Goal: Book appointment/travel/reservation

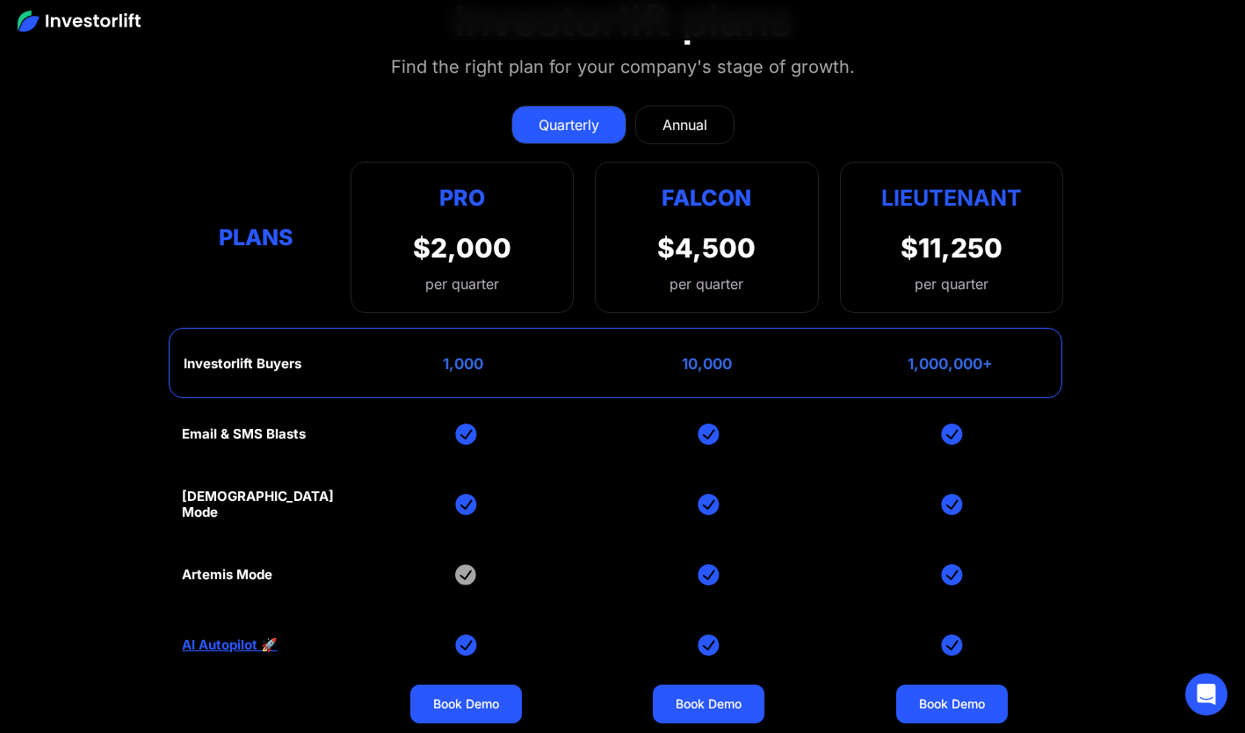
scroll to position [6980, 0]
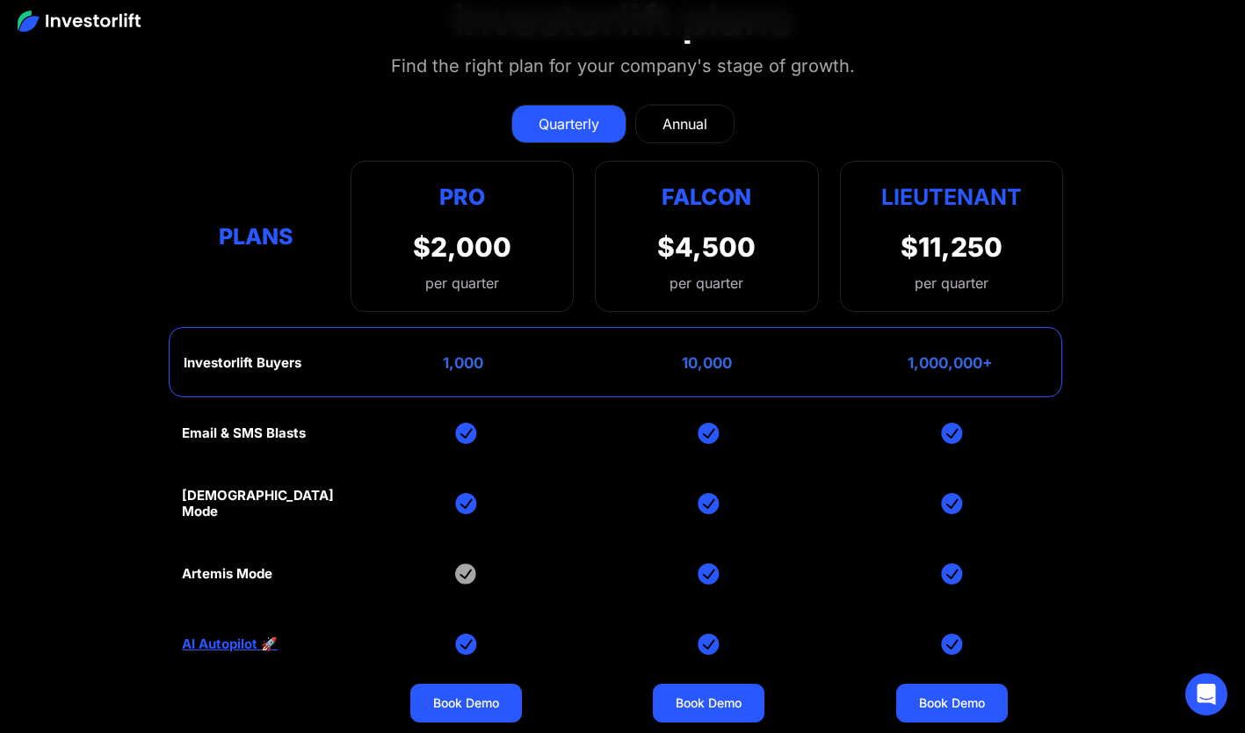
click at [681, 127] on div "Annual" at bounding box center [684, 123] width 45 height 21
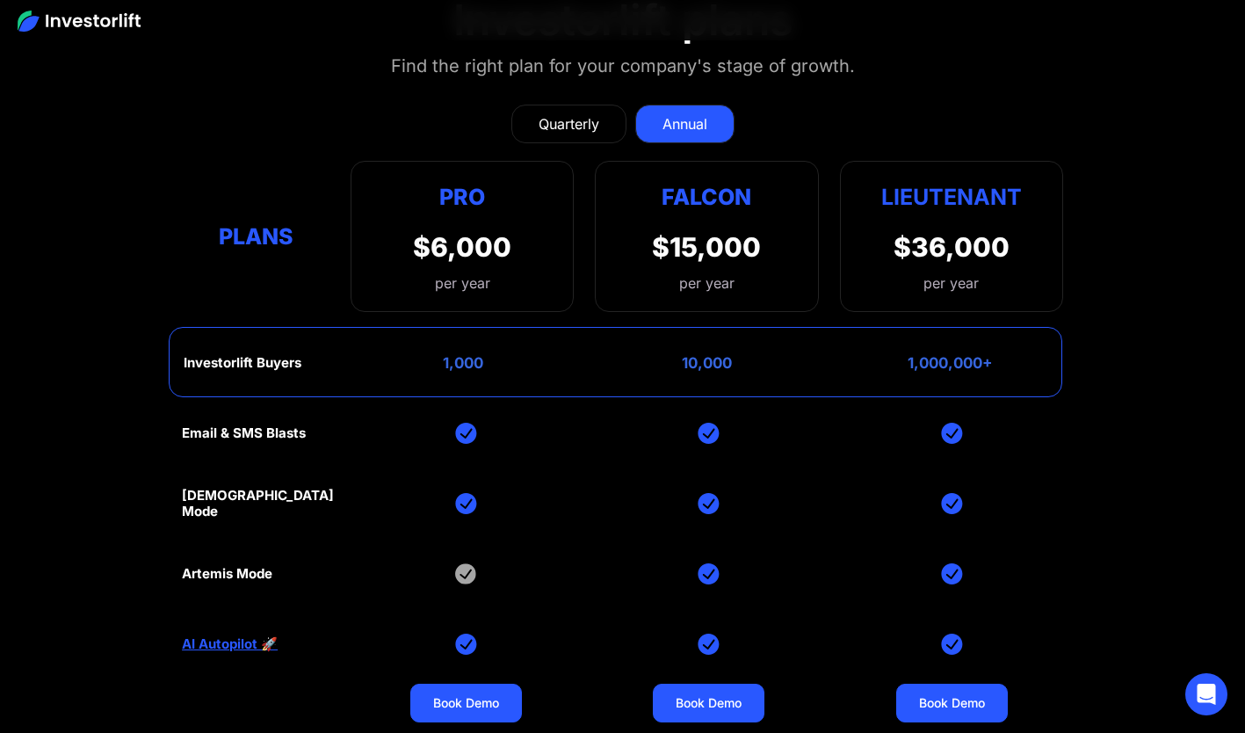
click at [567, 117] on div "Quarterly" at bounding box center [569, 123] width 61 height 21
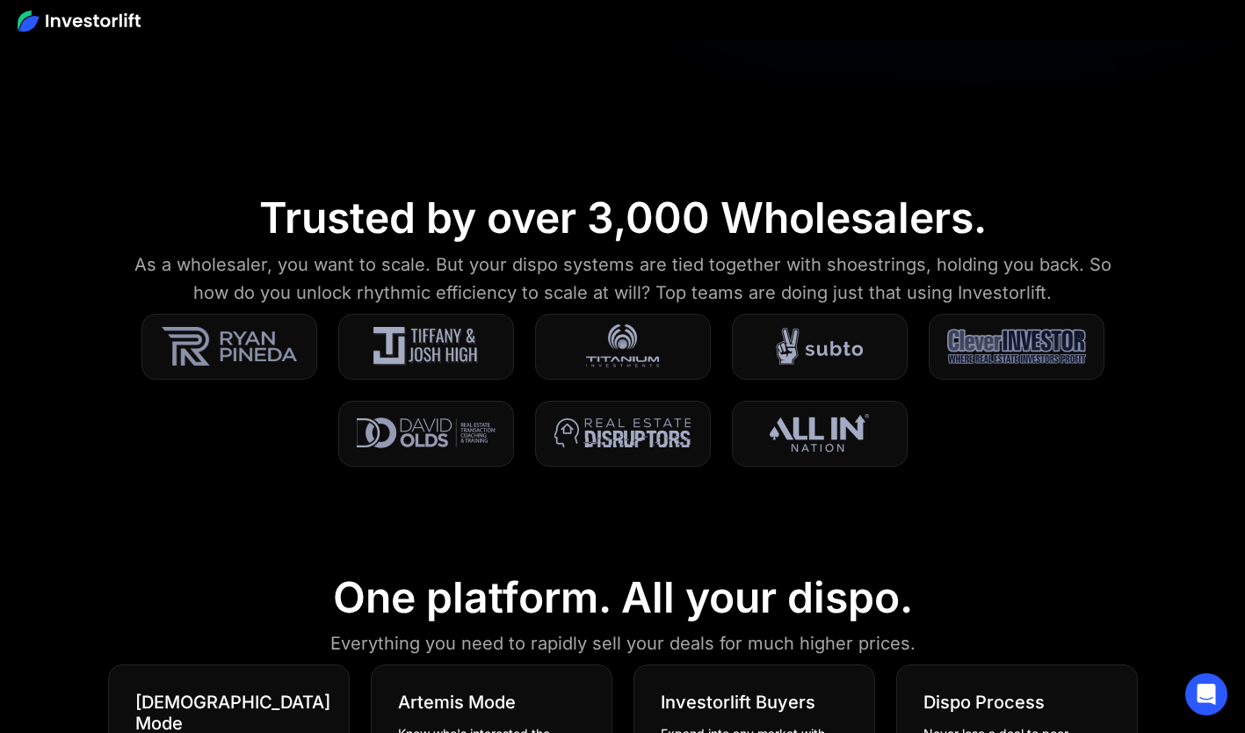
scroll to position [0, 0]
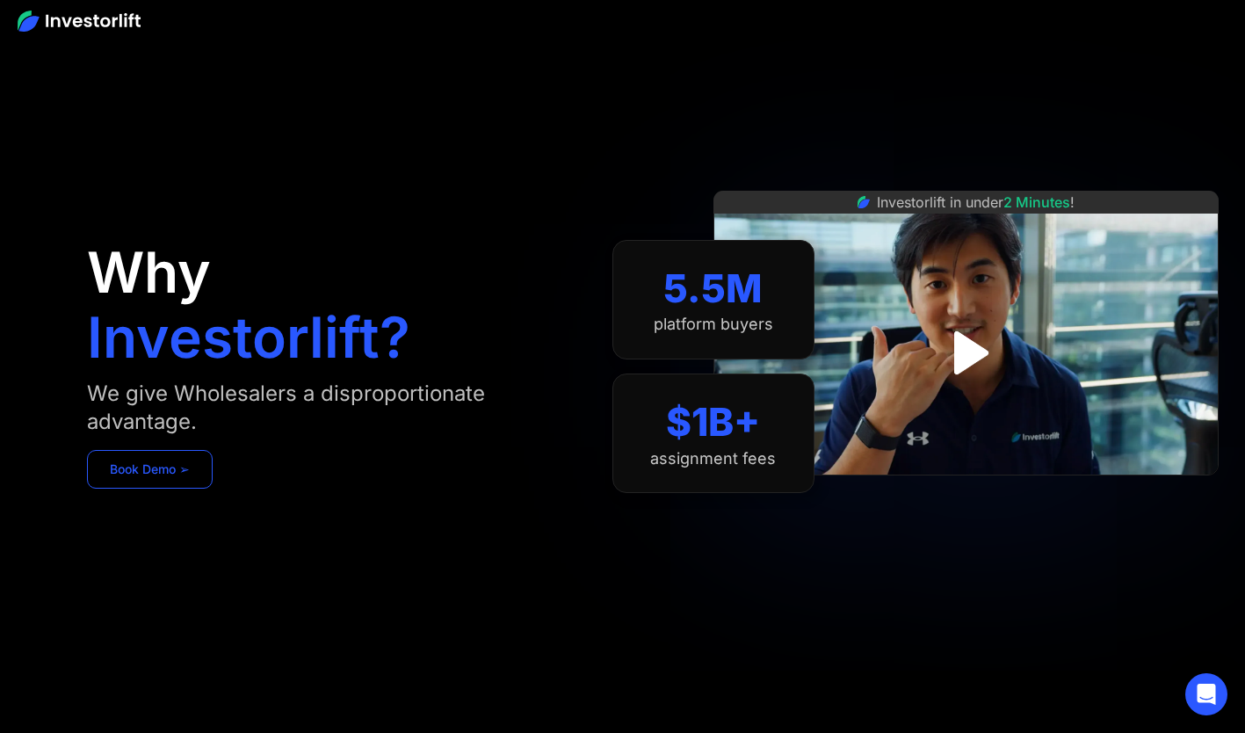
click at [160, 460] on link "Book Demo ➢" at bounding box center [150, 469] width 126 height 39
